Goal: Find specific page/section: Find specific page/section

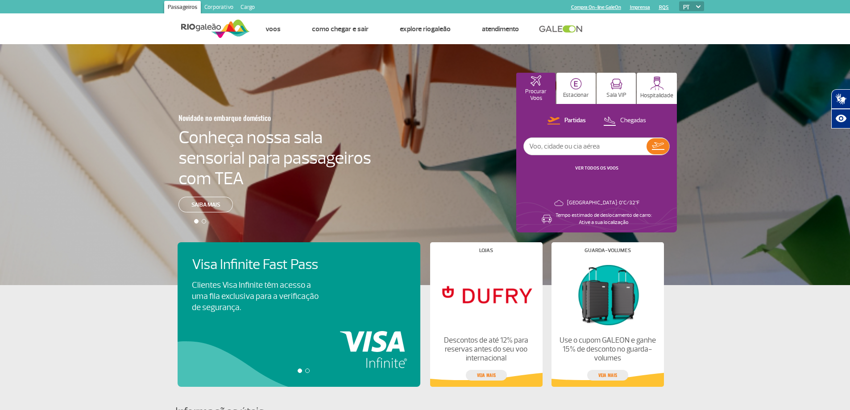
drag, startPoint x: 222, startPoint y: 8, endPoint x: 225, endPoint y: 11, distance: 4.7
click at [222, 8] on link "Corporativo" at bounding box center [219, 8] width 36 height 14
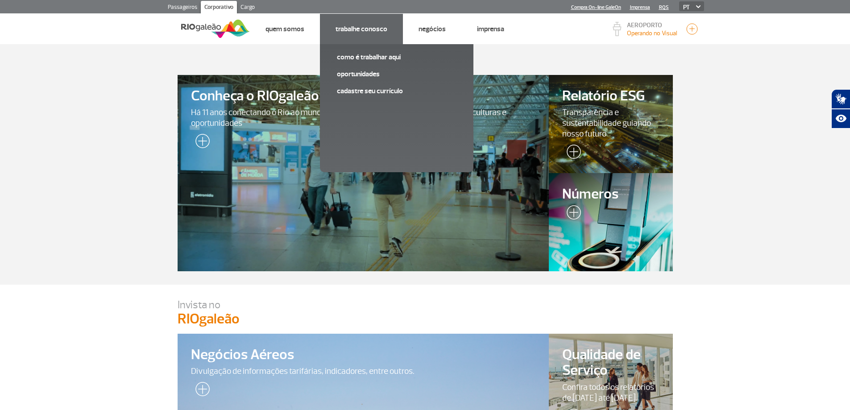
click at [358, 28] on link "Trabalhe Conosco" at bounding box center [362, 29] width 52 height 9
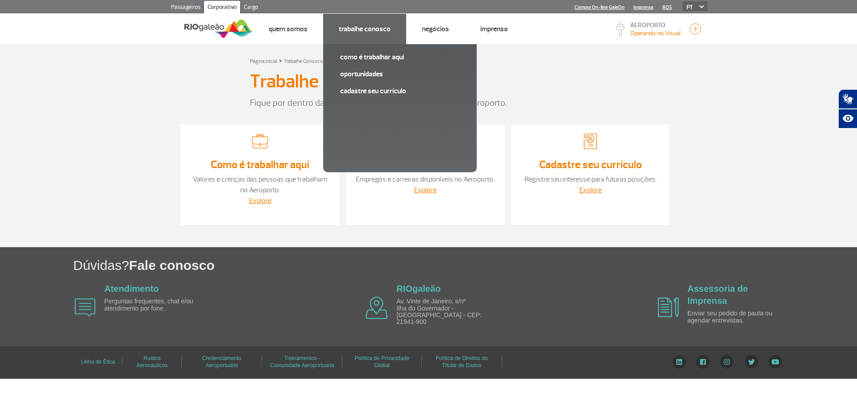
click at [360, 28] on link "Trabalhe Conosco" at bounding box center [365, 29] width 52 height 9
click at [360, 74] on link "Oportunidades" at bounding box center [400, 74] width 120 height 10
